Goal: Task Accomplishment & Management: Manage account settings

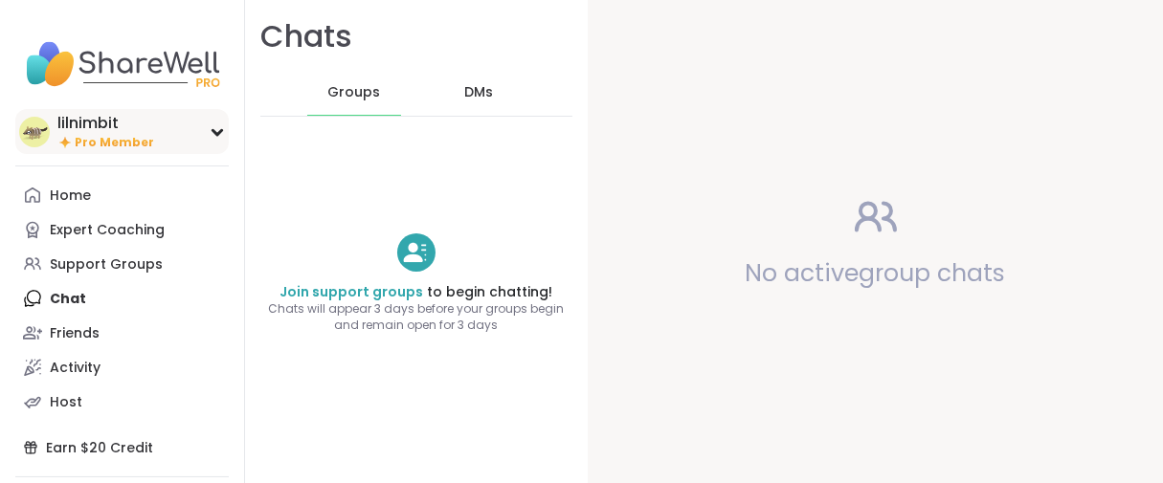
click at [129, 151] on span "Pro Member" at bounding box center [114, 143] width 79 height 16
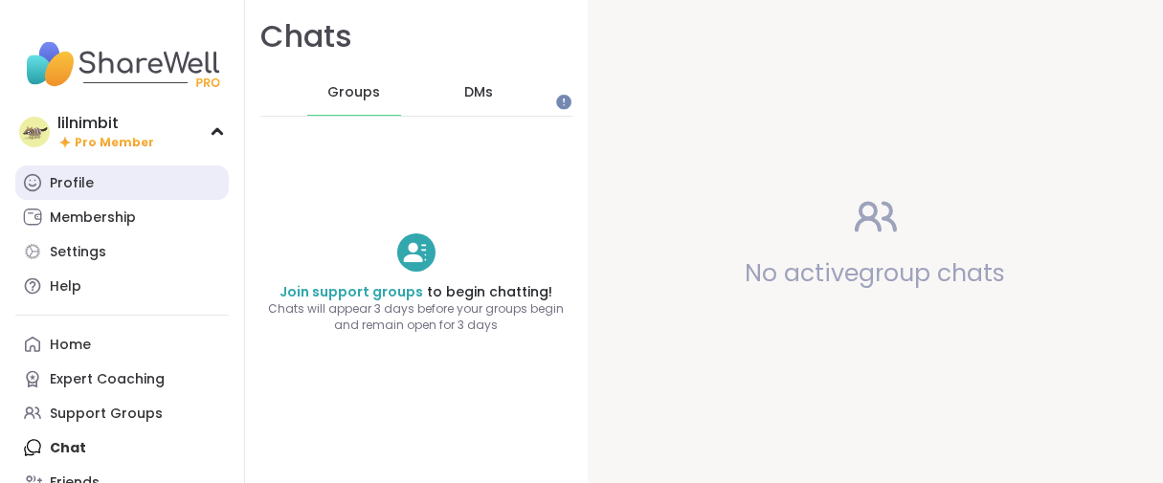
click at [110, 200] on link "Profile" at bounding box center [121, 183] width 213 height 34
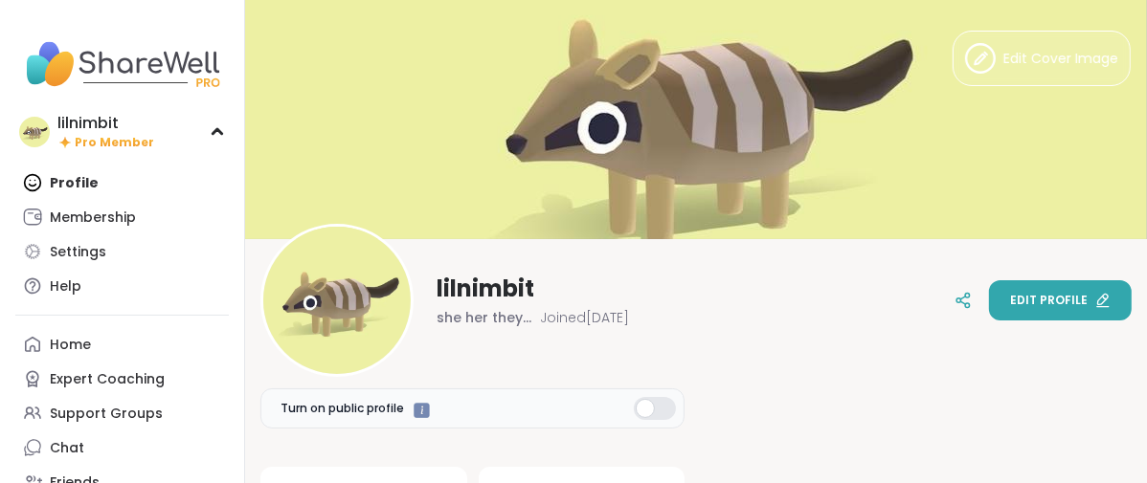
click at [1010, 302] on span "Edit profile" at bounding box center [1049, 300] width 78 height 17
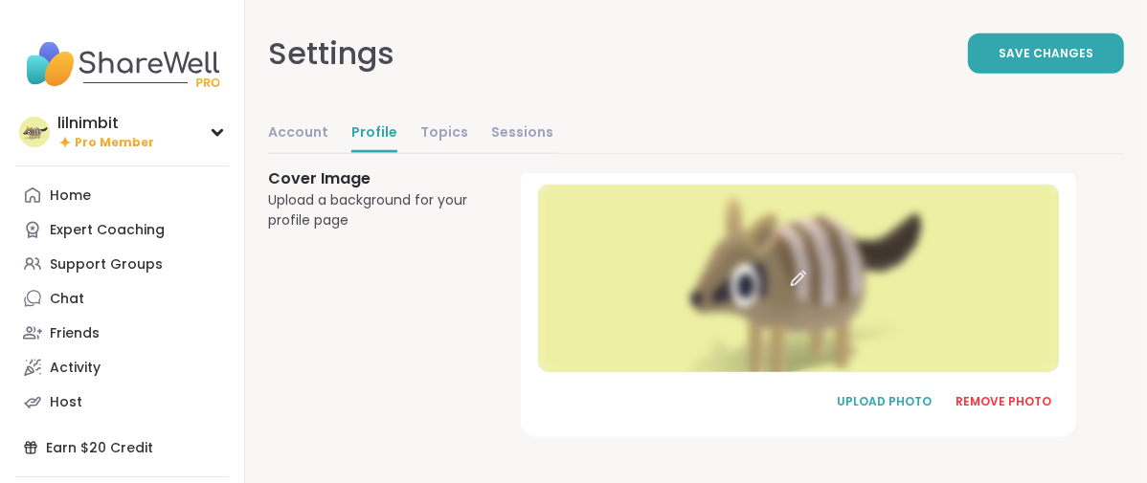
scroll to position [1521, 0]
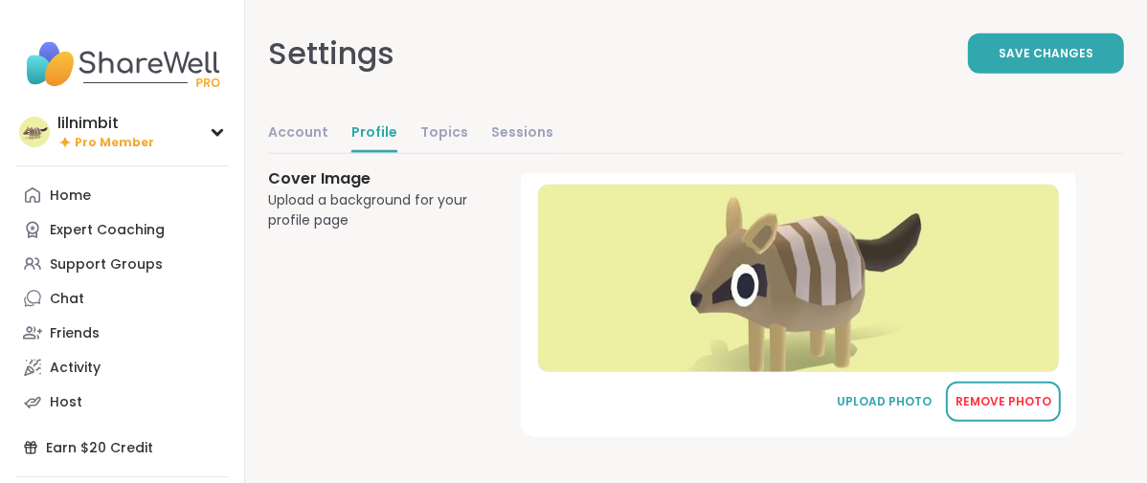
click at [1011, 393] on div "REMOVE PHOTO" at bounding box center [1003, 401] width 96 height 17
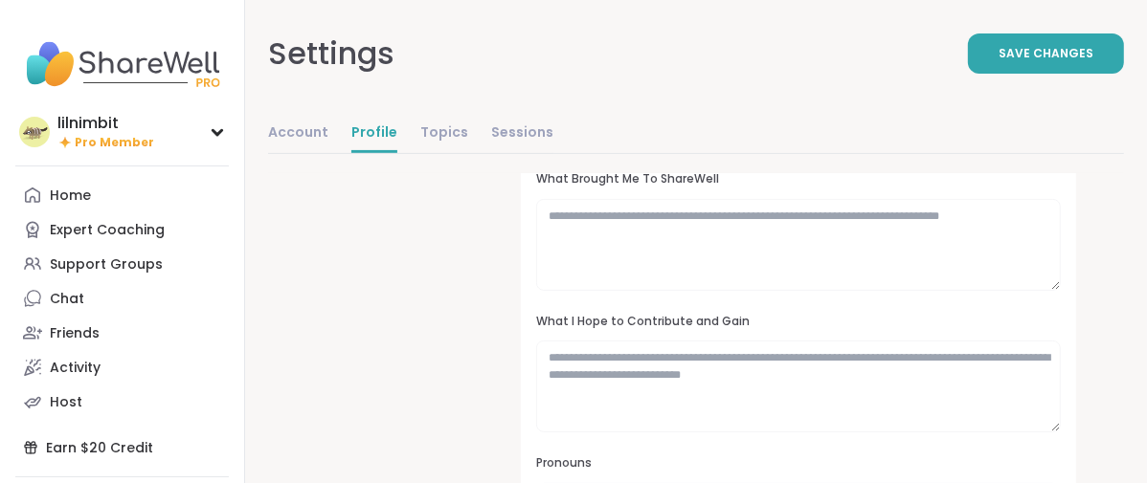
scroll to position [0, 0]
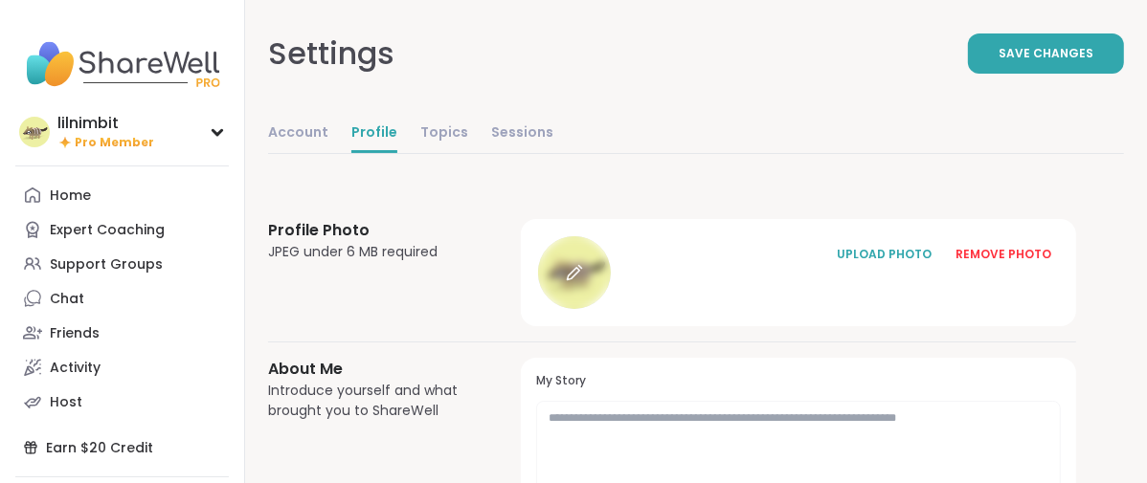
click at [579, 280] on icon at bounding box center [573, 274] width 12 height 12
click at [583, 281] on icon at bounding box center [574, 272] width 17 height 17
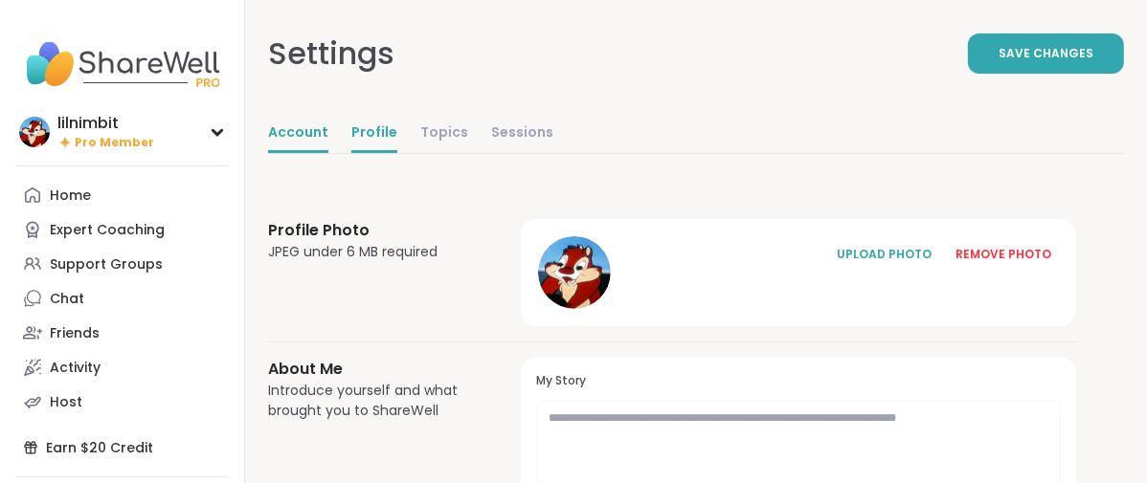
click at [328, 153] on link "Account" at bounding box center [298, 134] width 60 height 38
select select "**"
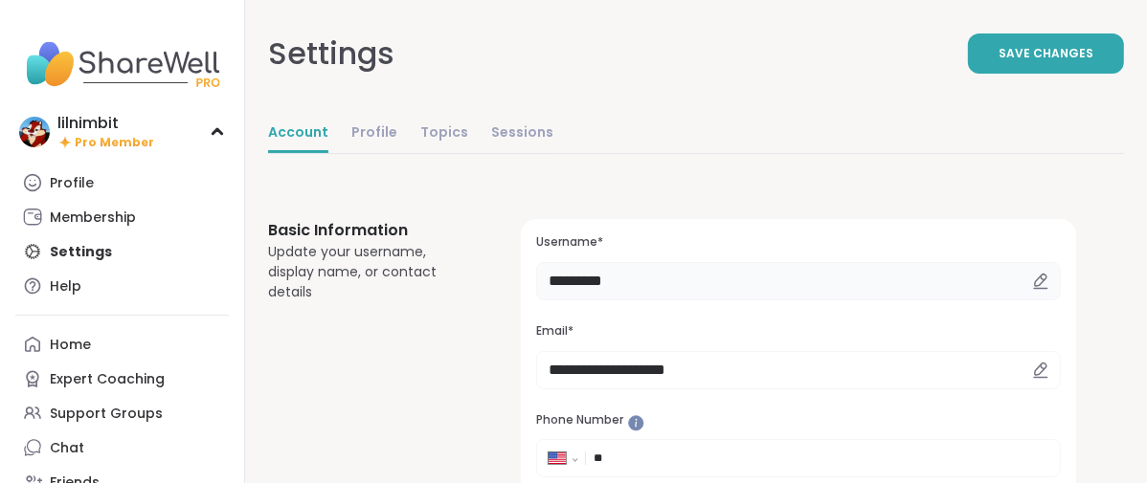
click at [734, 301] on input "*********" at bounding box center [798, 281] width 525 height 38
type input "*"
type input "*****"
click at [968, 74] on button "Save Changes" at bounding box center [1046, 54] width 156 height 40
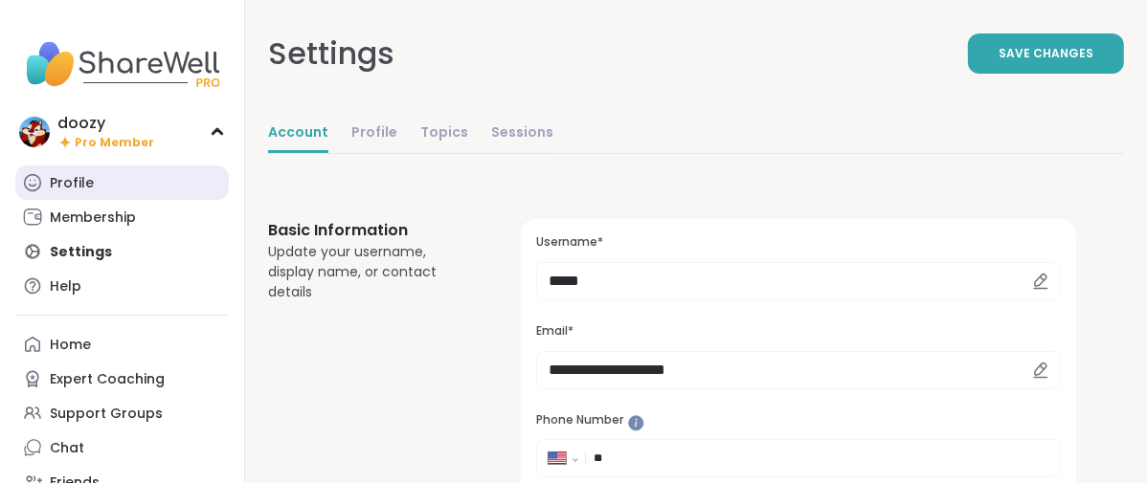
click at [120, 200] on link "Profile" at bounding box center [121, 183] width 213 height 34
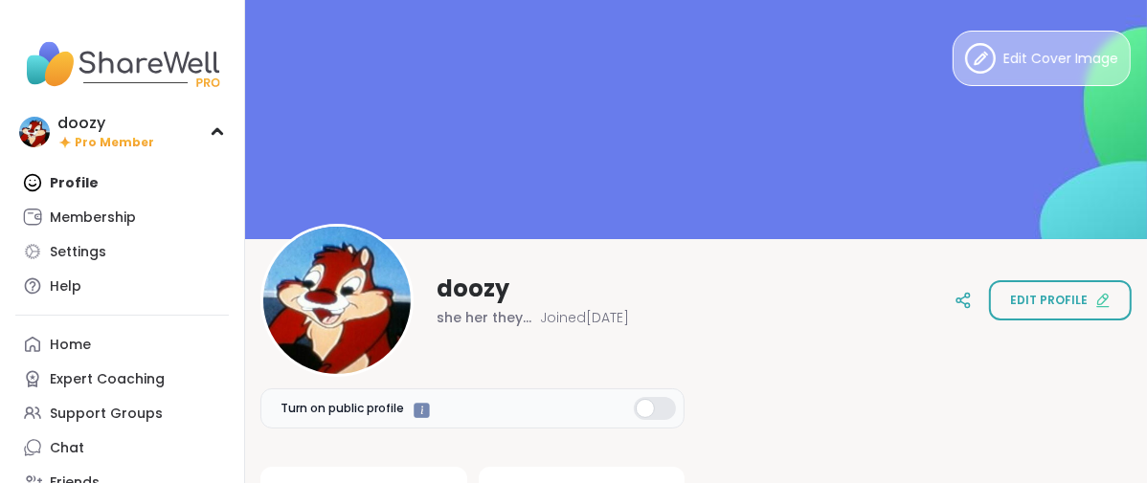
click at [952, 78] on button "Edit Cover Image" at bounding box center [1041, 59] width 178 height 56
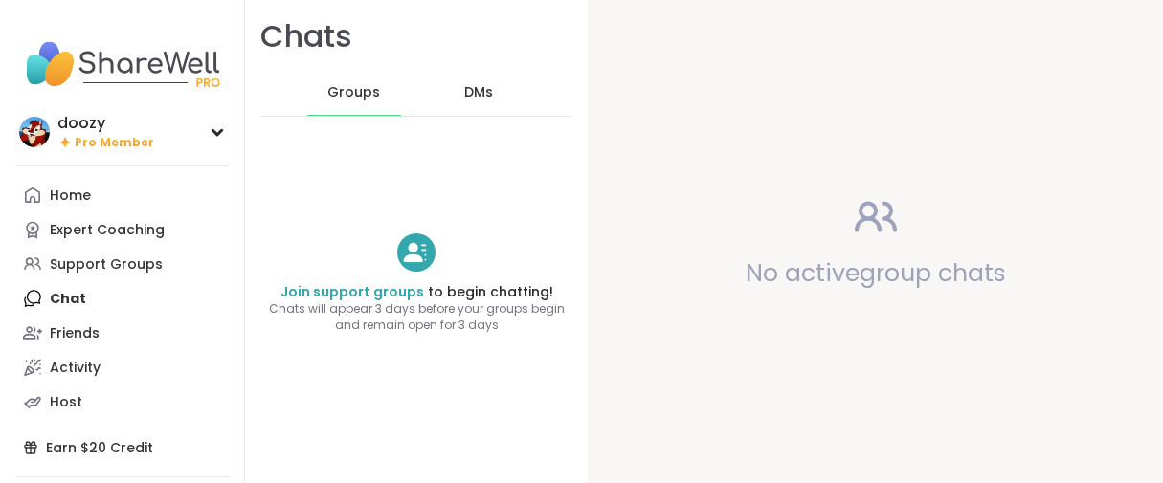
click at [138, 151] on span "Pro Member" at bounding box center [114, 143] width 79 height 16
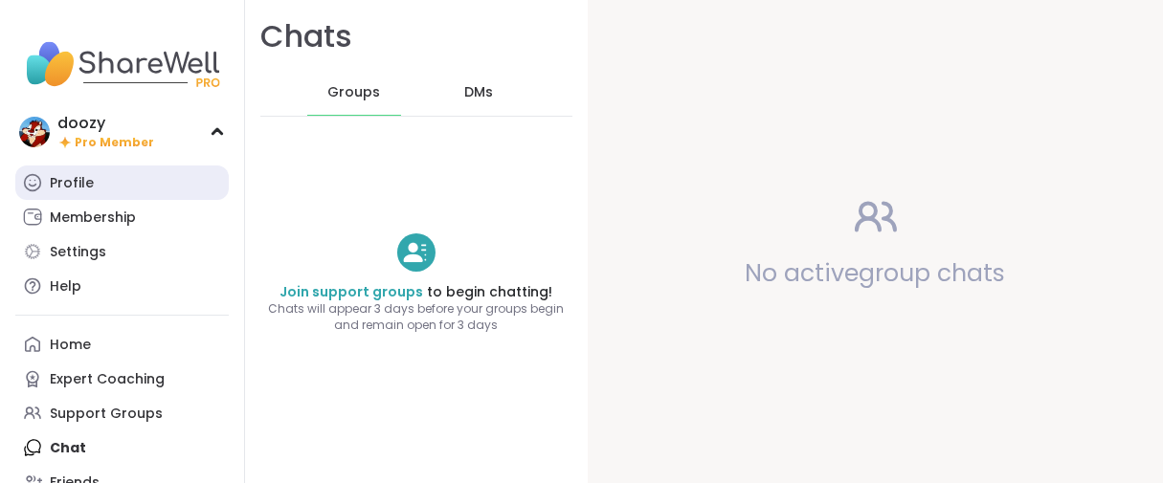
click at [94, 193] on div "Profile" at bounding box center [72, 183] width 44 height 19
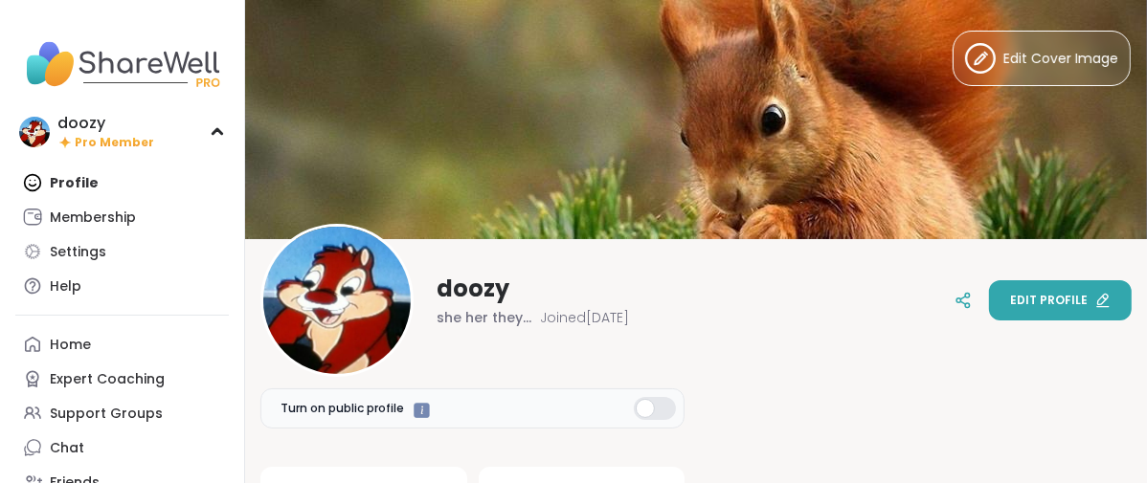
click at [989, 298] on button "Edit profile" at bounding box center [1060, 300] width 143 height 40
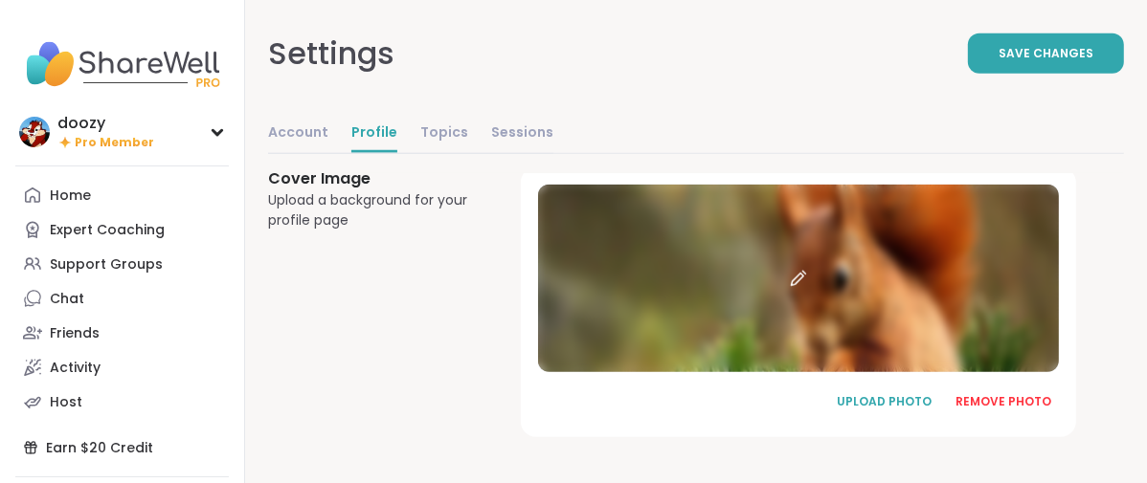
scroll to position [1521, 0]
click at [1051, 404] on div "REMOVE PHOTO" at bounding box center [1003, 401] width 96 height 17
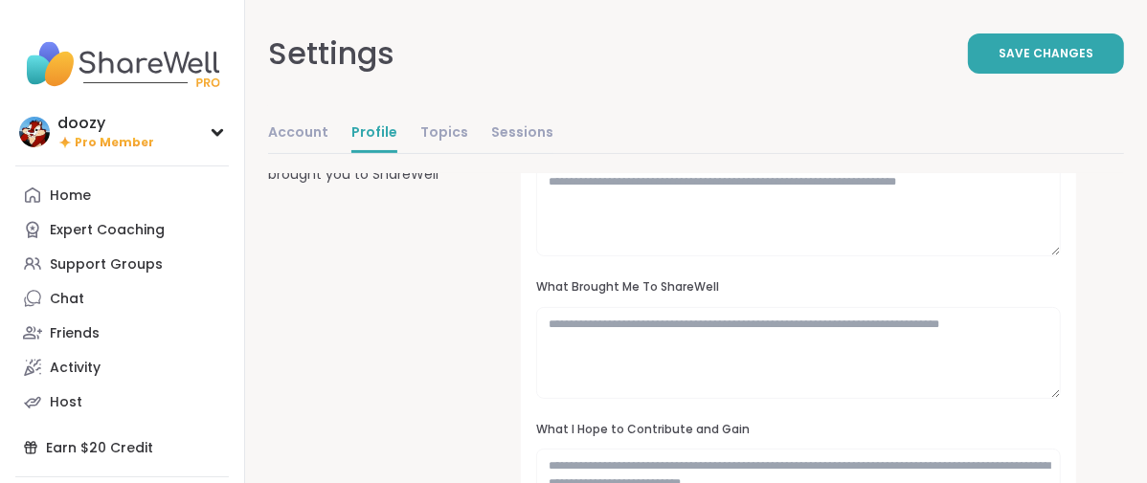
scroll to position [0, 0]
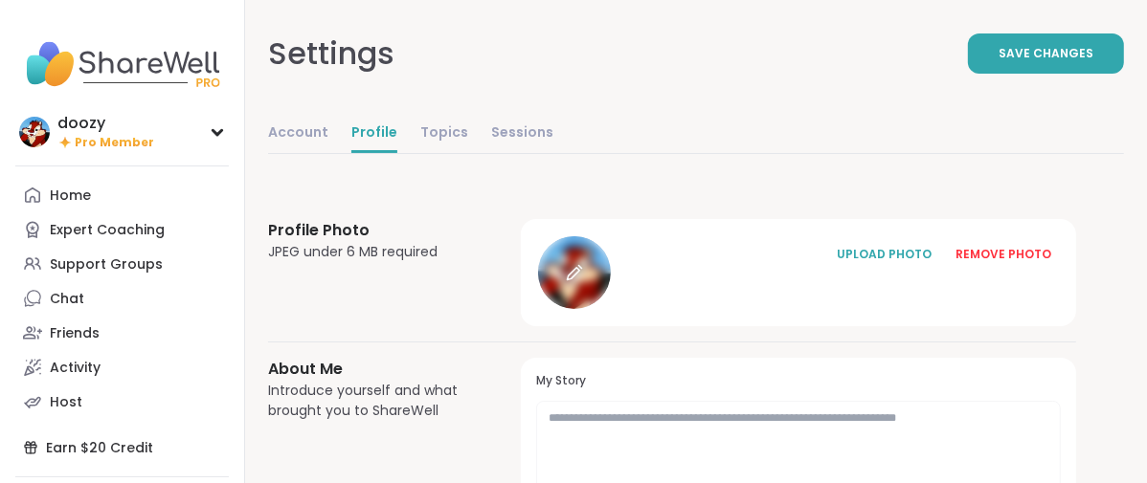
click at [579, 280] on icon at bounding box center [573, 274] width 12 height 12
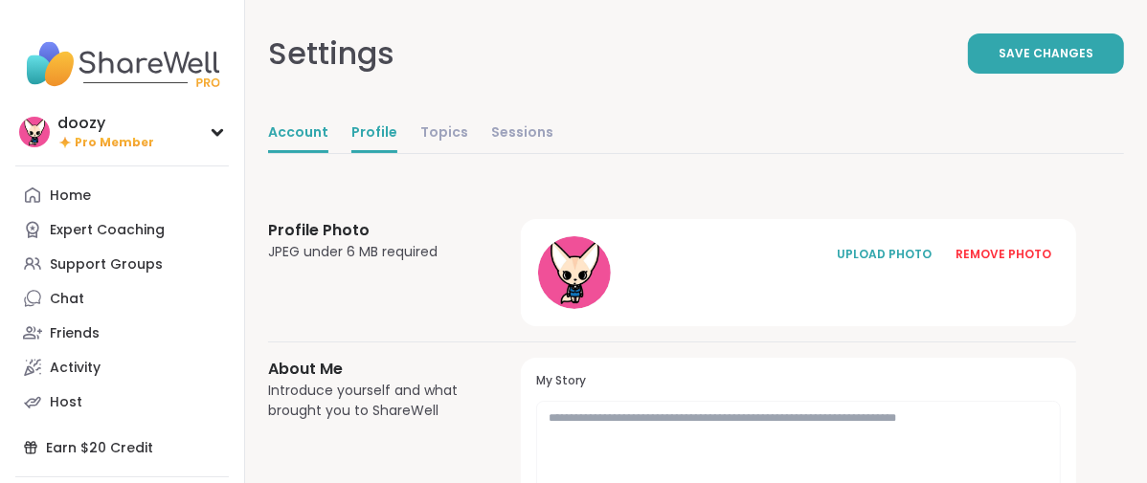
click at [328, 153] on link "Account" at bounding box center [298, 134] width 60 height 38
select select "**"
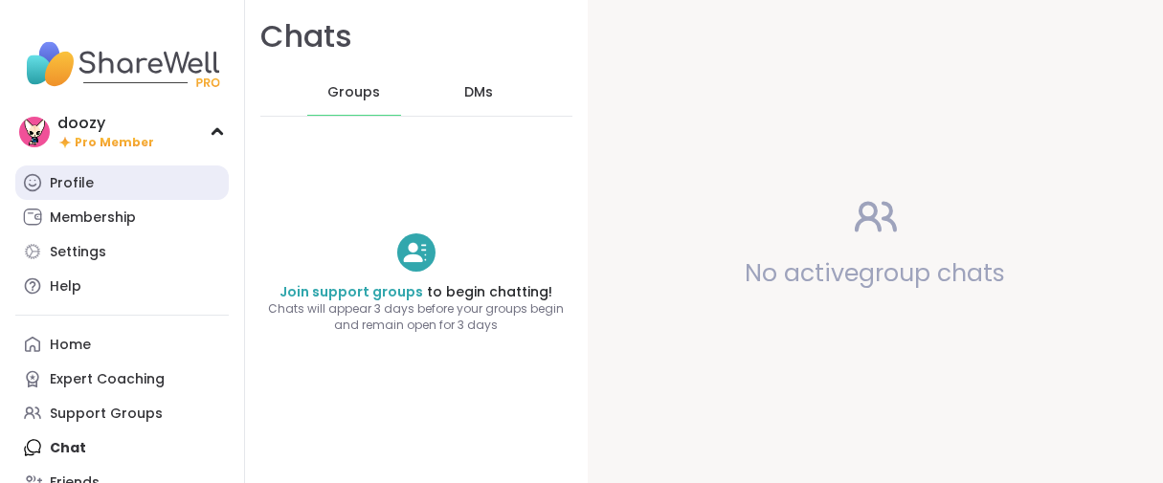
click at [94, 193] on div "Profile" at bounding box center [72, 183] width 44 height 19
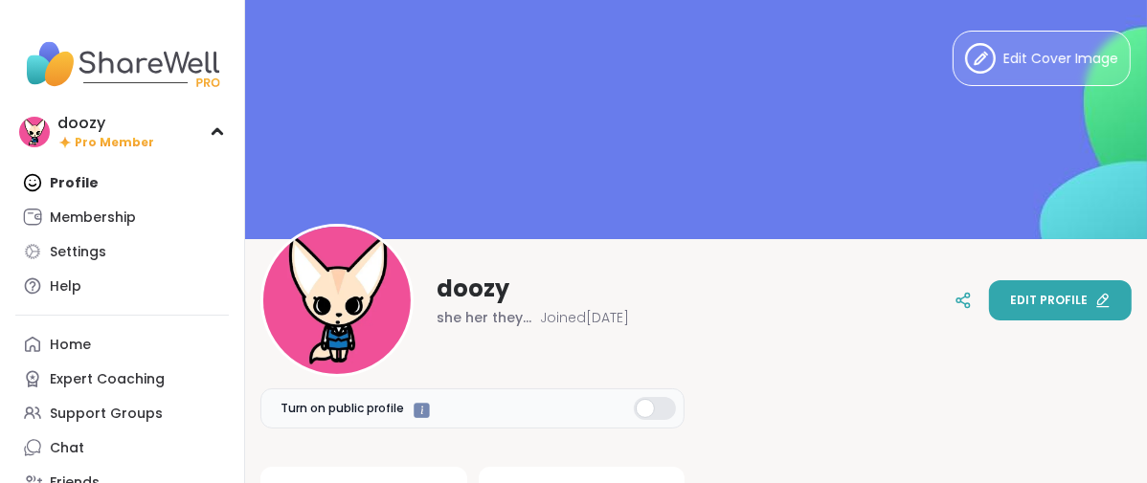
click at [989, 312] on button "Edit profile" at bounding box center [1060, 300] width 143 height 40
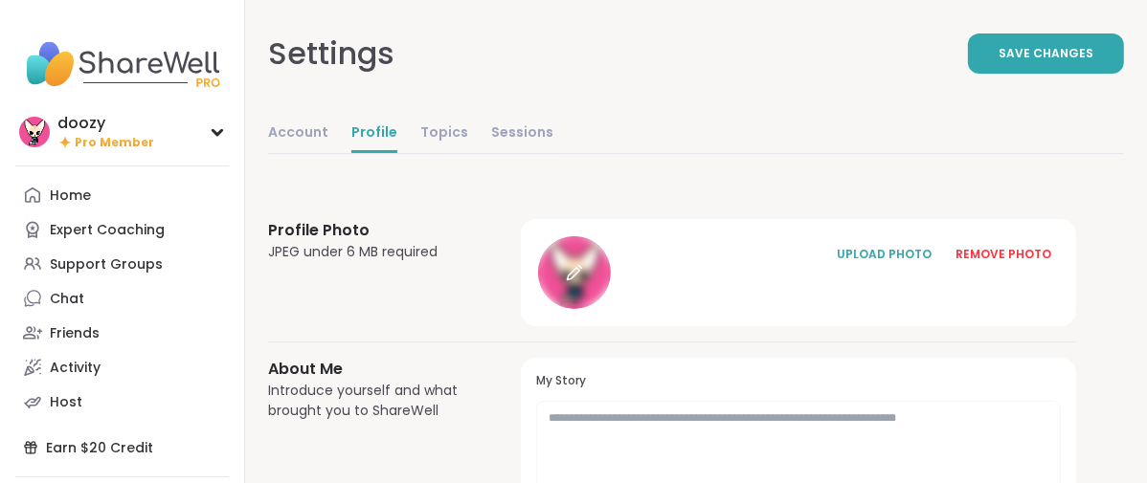
click at [611, 302] on div at bounding box center [574, 272] width 73 height 73
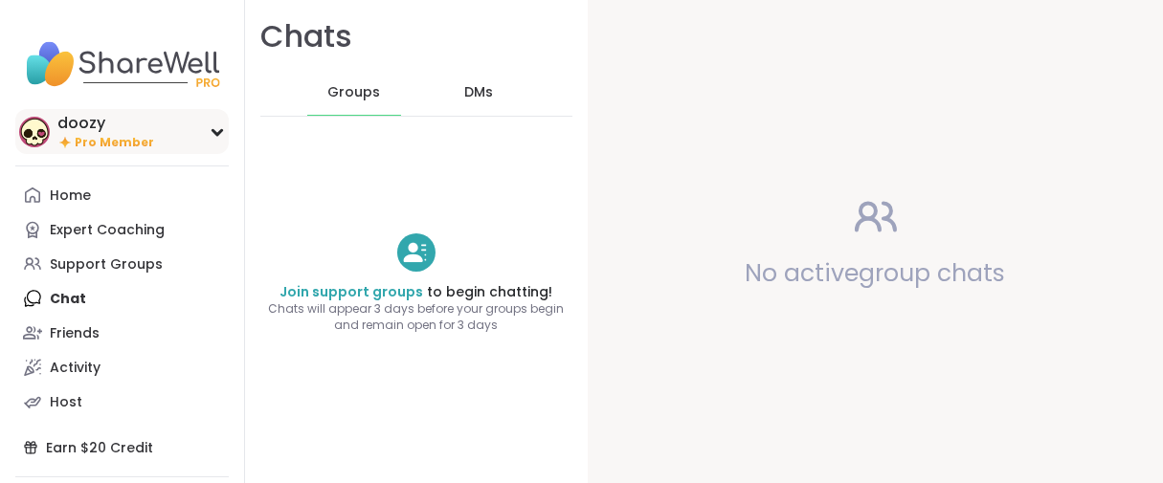
click at [105, 150] on span "Pro Member" at bounding box center [114, 143] width 79 height 16
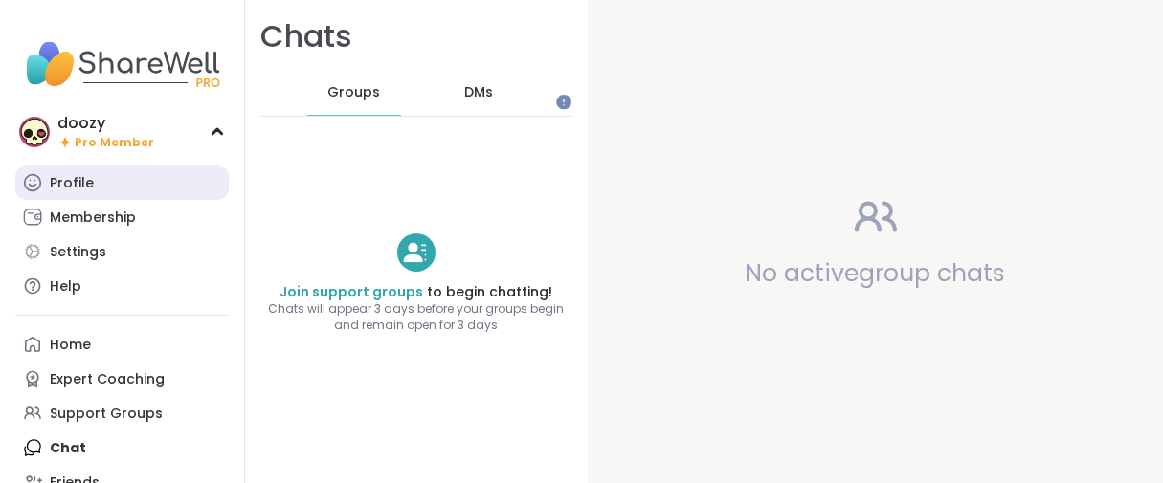
click at [94, 193] on div "Profile" at bounding box center [72, 183] width 44 height 19
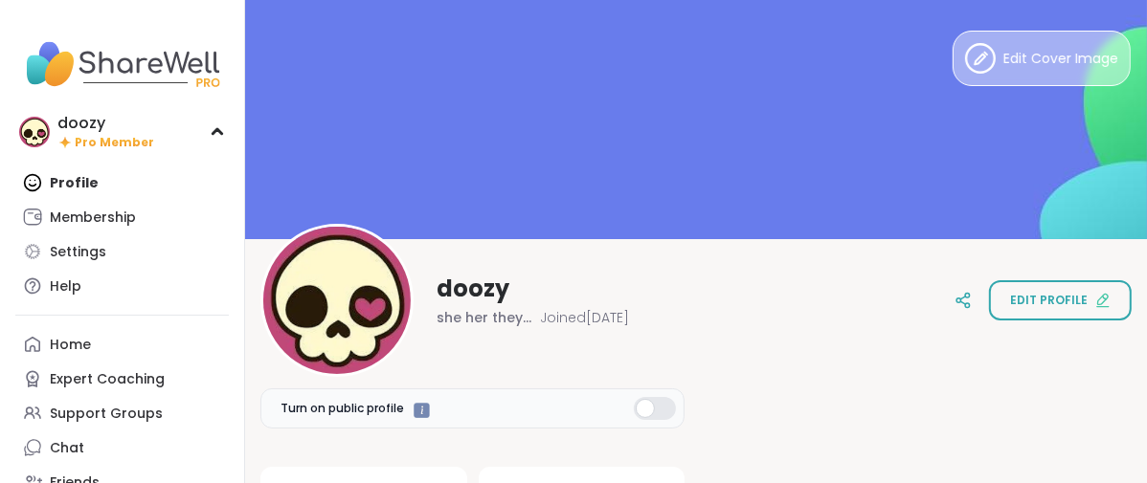
click at [999, 78] on button "Edit Cover Image" at bounding box center [1041, 59] width 178 height 56
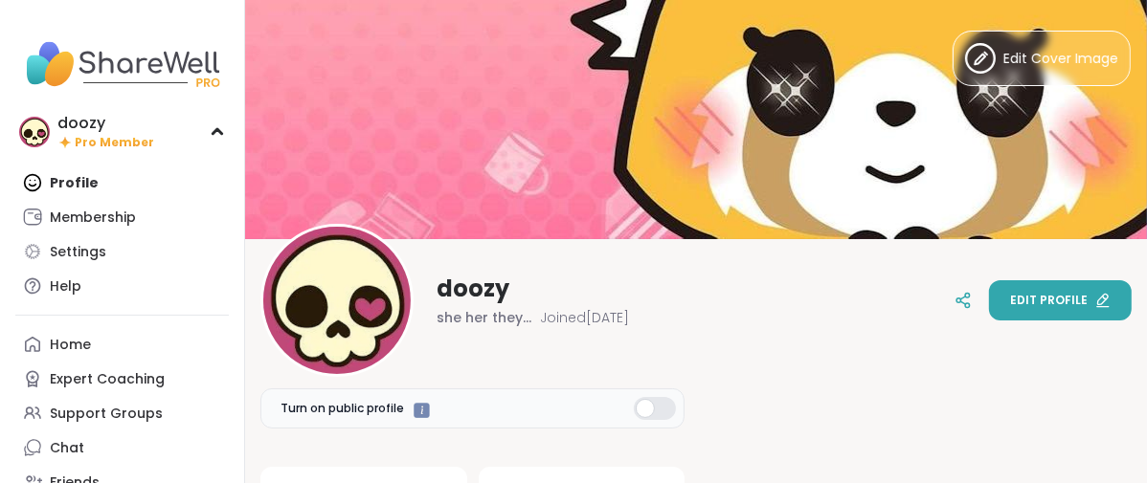
click at [1072, 292] on span "Edit profile" at bounding box center [1049, 300] width 78 height 17
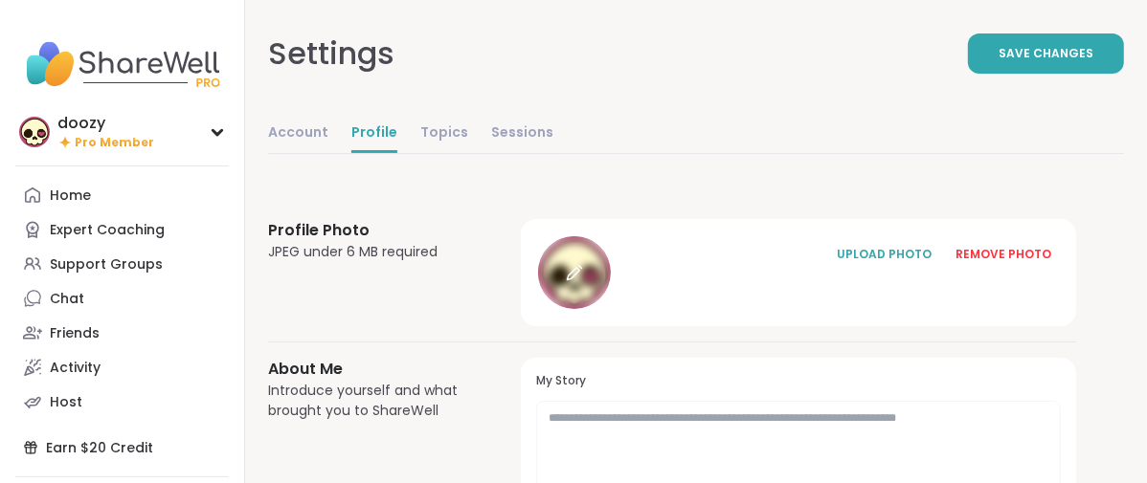
click at [611, 309] on div at bounding box center [574, 272] width 73 height 73
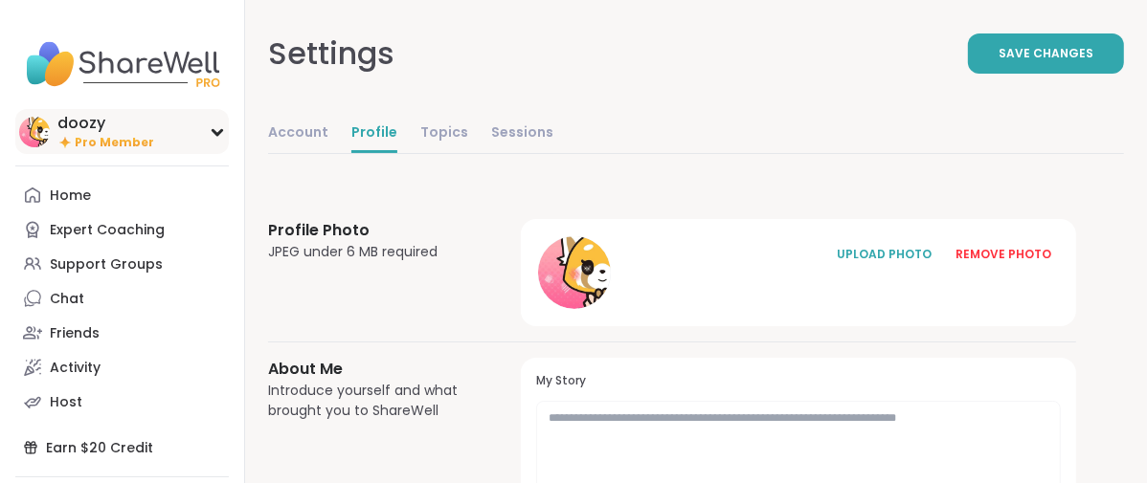
click at [94, 151] on span "Pro Member" at bounding box center [114, 143] width 79 height 16
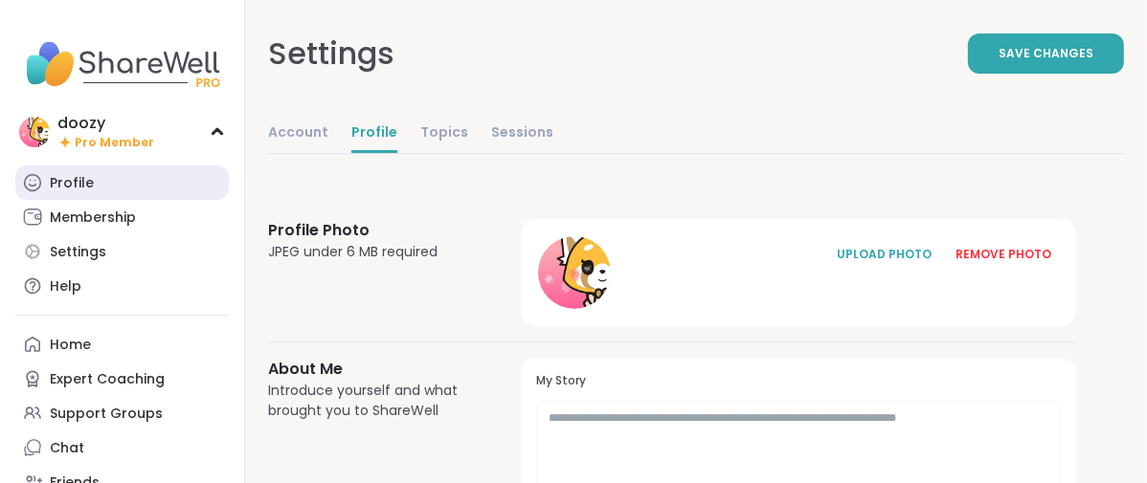
click at [94, 193] on div "Profile" at bounding box center [72, 183] width 44 height 19
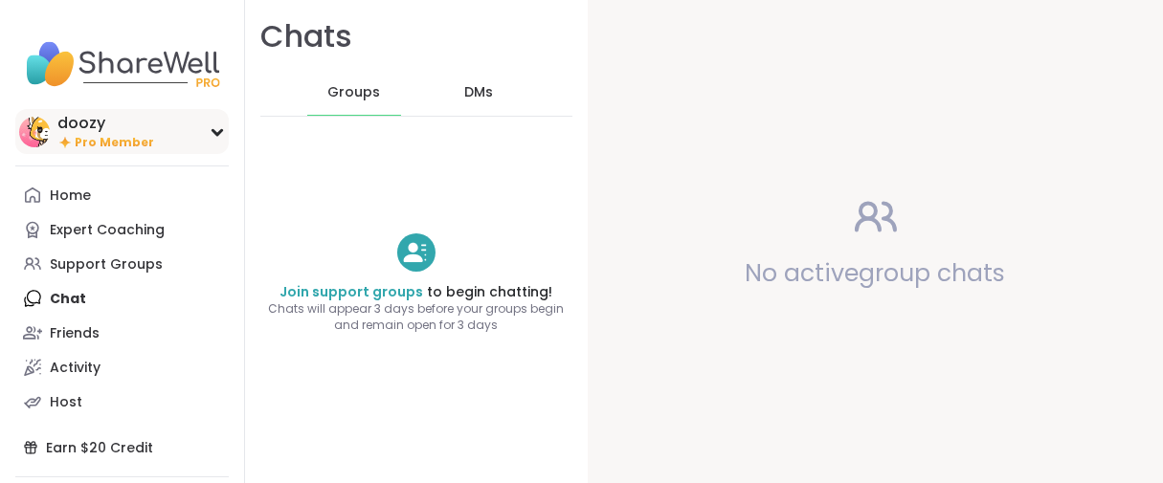
click at [81, 151] on span "Pro Member" at bounding box center [114, 143] width 79 height 16
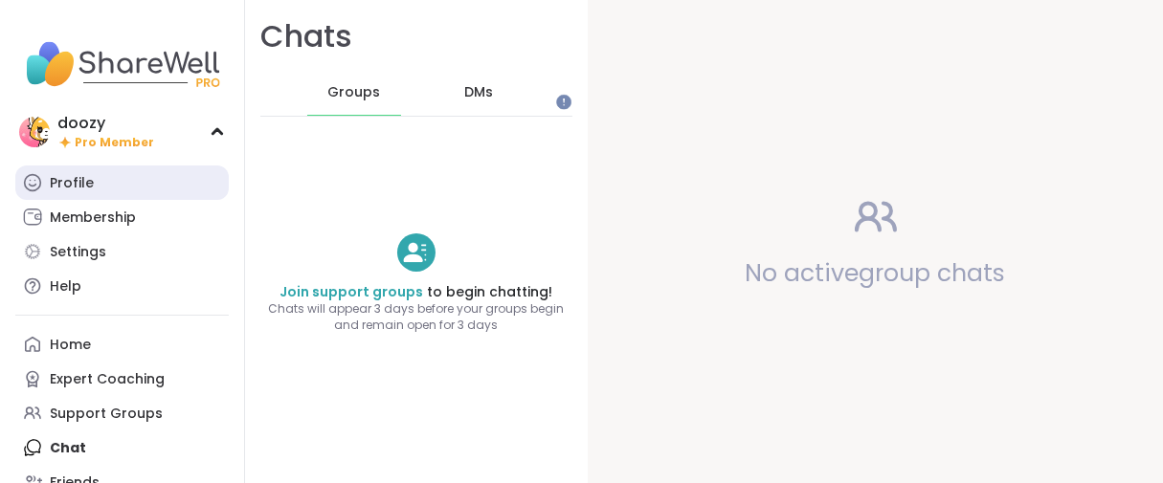
click at [88, 193] on div "Profile" at bounding box center [72, 183] width 44 height 19
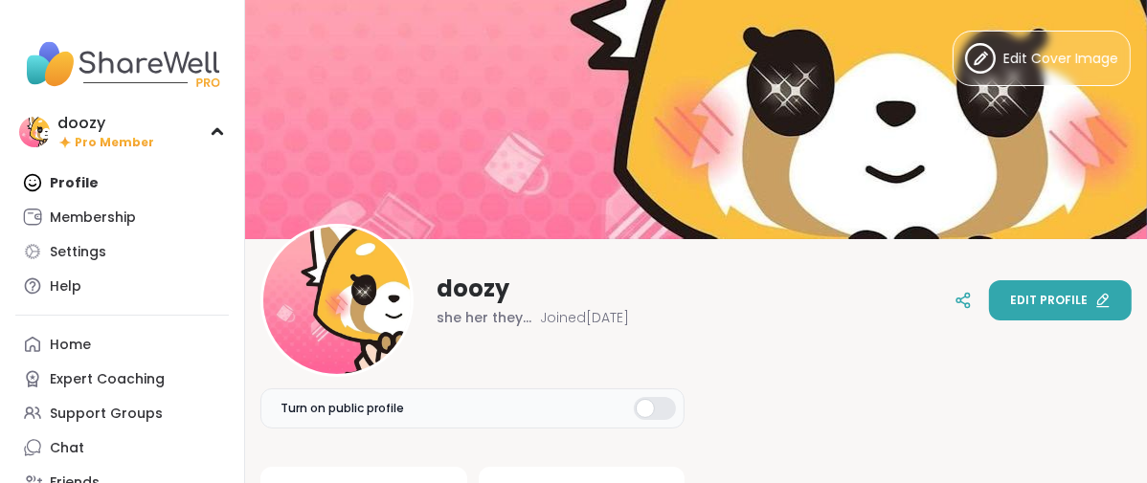
click at [1011, 292] on span "Edit profile" at bounding box center [1049, 300] width 78 height 17
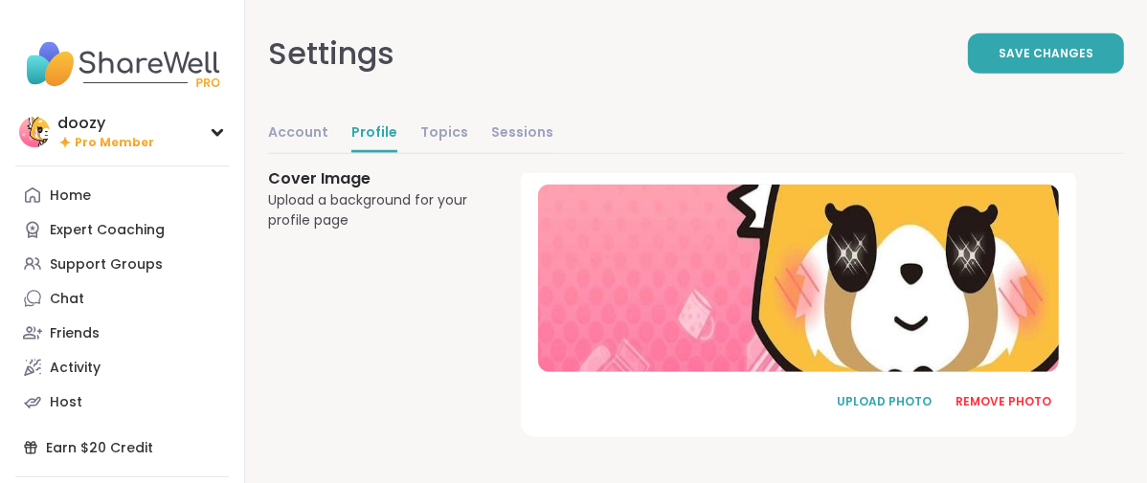
scroll to position [1521, 0]
click at [1049, 393] on div "REMOVE PHOTO" at bounding box center [1003, 401] width 96 height 17
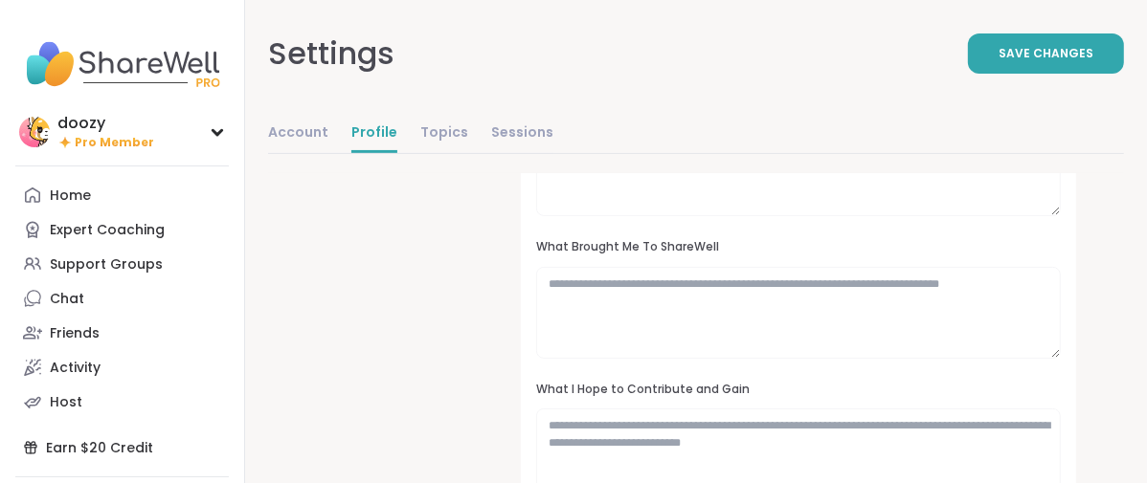
scroll to position [131, 0]
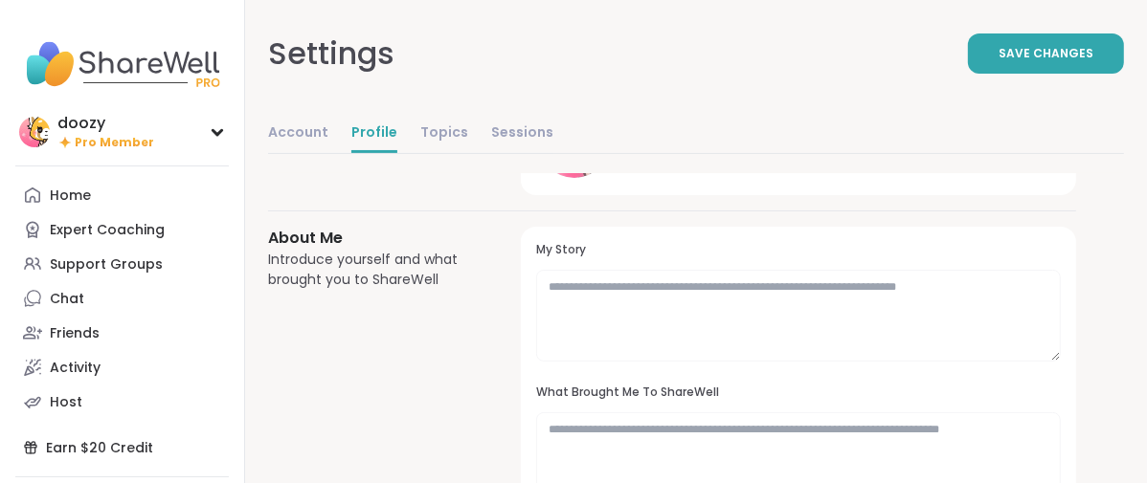
click at [611, 178] on div at bounding box center [574, 141] width 73 height 73
click at [328, 153] on link "Account" at bounding box center [298, 134] width 60 height 38
select select "**"
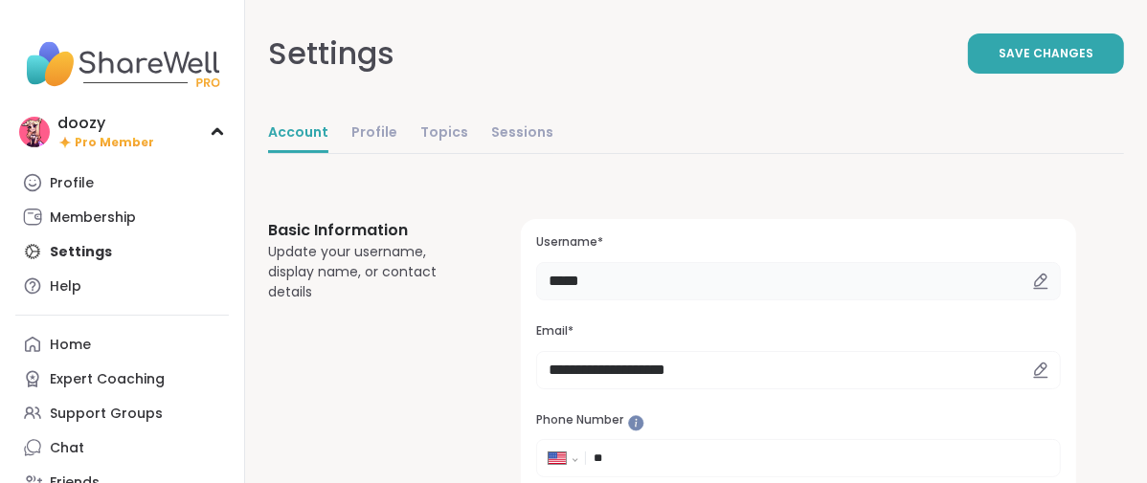
click at [716, 301] on input "*****" at bounding box center [798, 281] width 525 height 38
type input "*"
type input "*******"
click at [968, 73] on button "Save Changes" at bounding box center [1046, 54] width 156 height 40
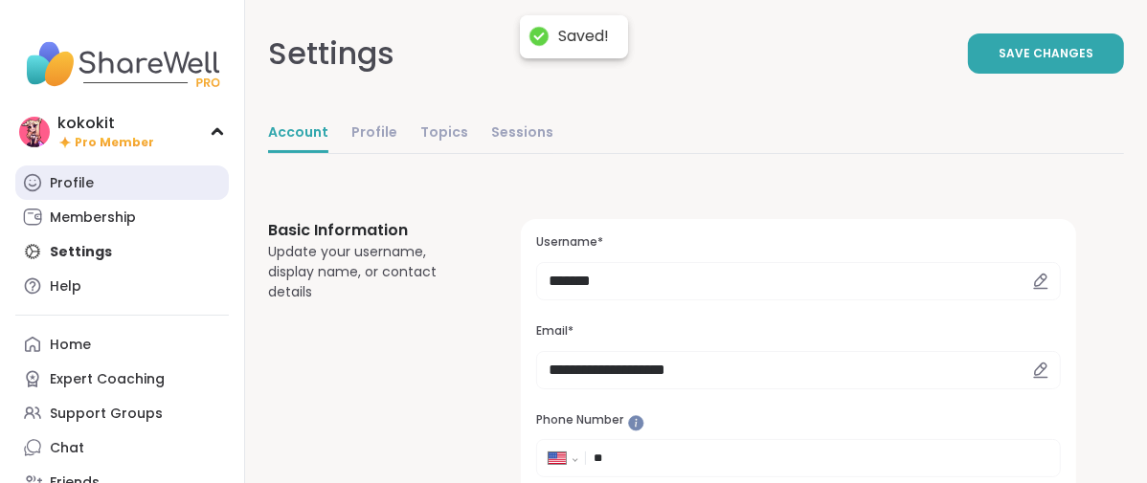
click at [94, 193] on div "Profile" at bounding box center [72, 183] width 44 height 19
